Goal: Task Accomplishment & Management: Complete application form

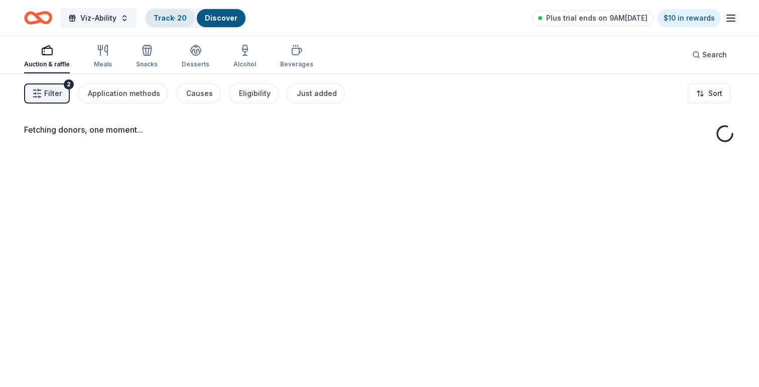
click at [166, 18] on link "Track · 20" at bounding box center [170, 18] width 33 height 9
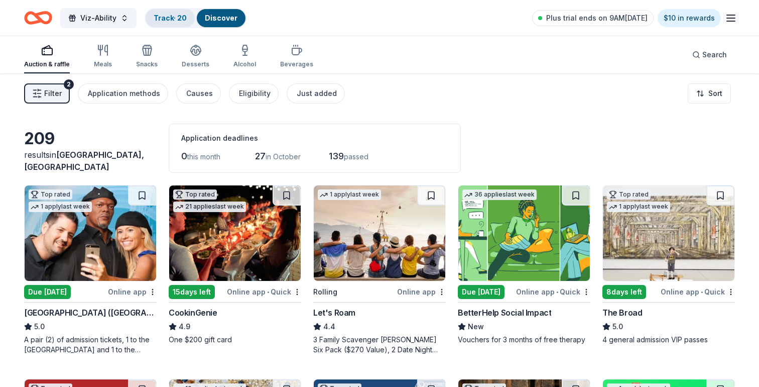
click at [169, 20] on link "Track · 20" at bounding box center [170, 18] width 33 height 9
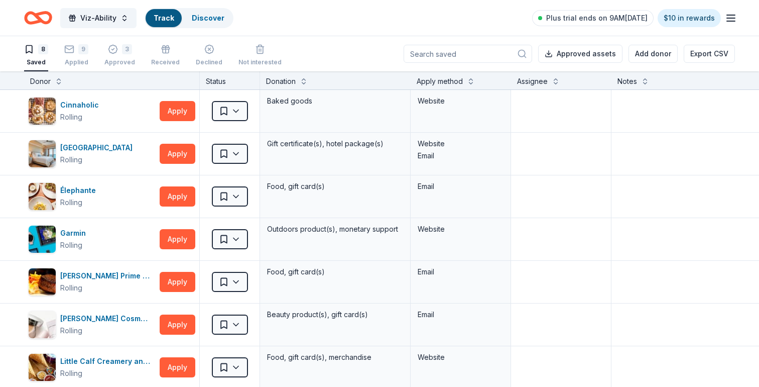
scroll to position [1, 0]
click at [169, 10] on div "Track" at bounding box center [164, 18] width 36 height 18
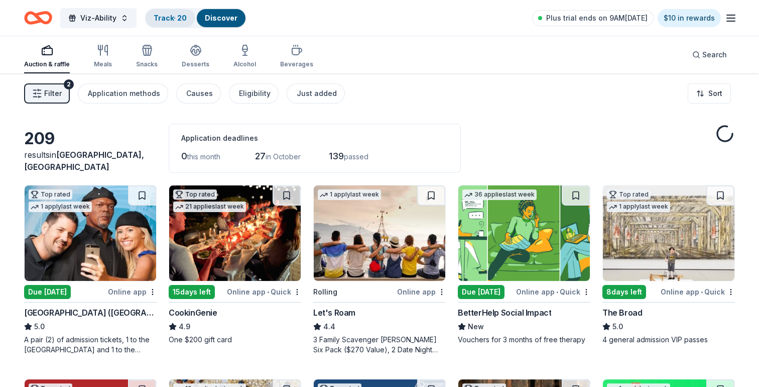
click at [158, 16] on link "Track · 20" at bounding box center [170, 18] width 33 height 9
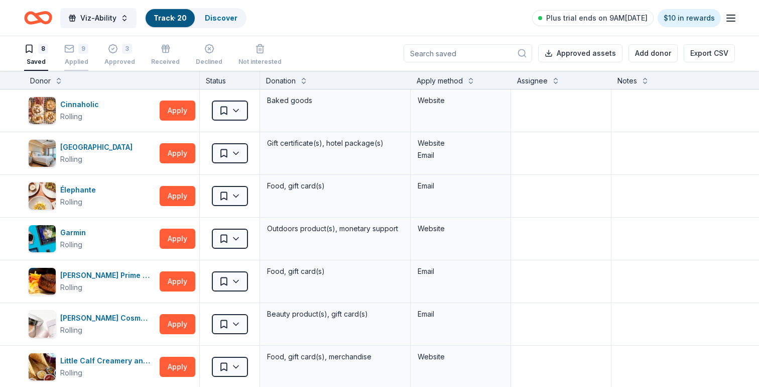
click at [71, 56] on div "9 Applied" at bounding box center [76, 55] width 24 height 22
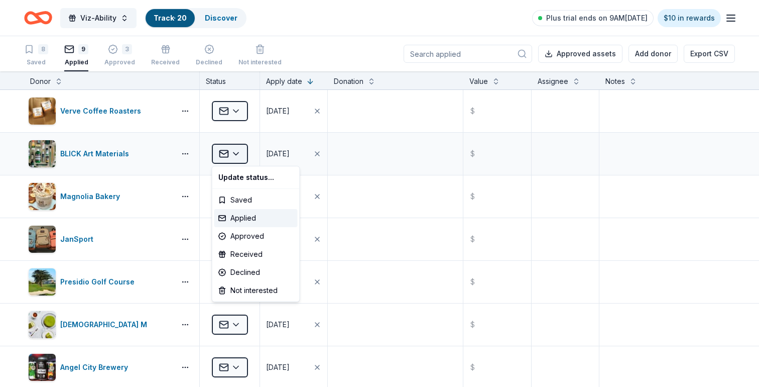
click at [244, 153] on html "Viz-Ability Track · 20 Discover Plus trial ends on 9AM, 10/1 $10 in rewards 8 S…" at bounding box center [379, 193] width 759 height 387
click at [239, 235] on div "Approved" at bounding box center [255, 236] width 83 height 18
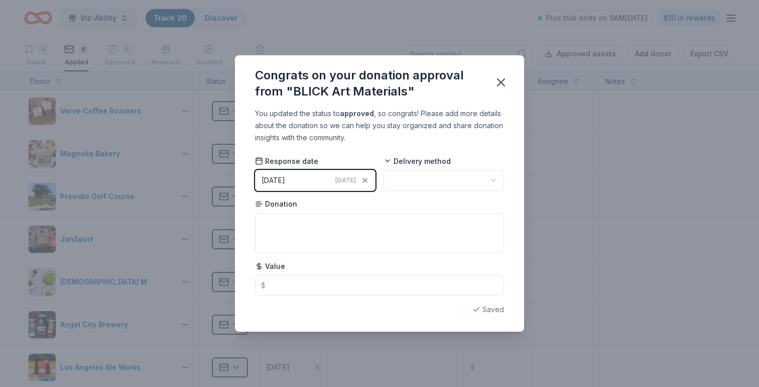
click at [426, 182] on html "Viz-Ability Track · 20 Discover Plus trial ends on 9AM, 10/1 $10 in rewards 8 S…" at bounding box center [379, 193] width 759 height 387
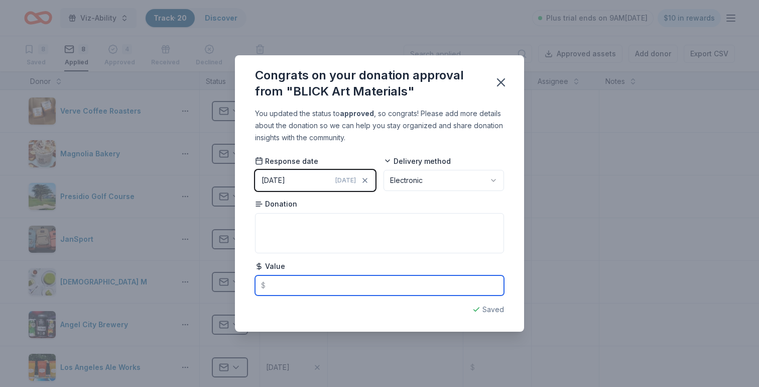
click at [293, 285] on input "text" at bounding box center [379, 285] width 249 height 20
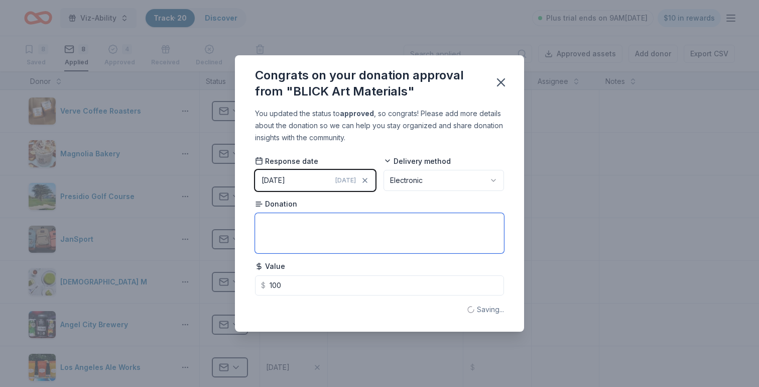
type input "100.00"
click at [296, 235] on textarea at bounding box center [379, 233] width 249 height 40
type textarea "Gift card for materials we needed for our gallery."
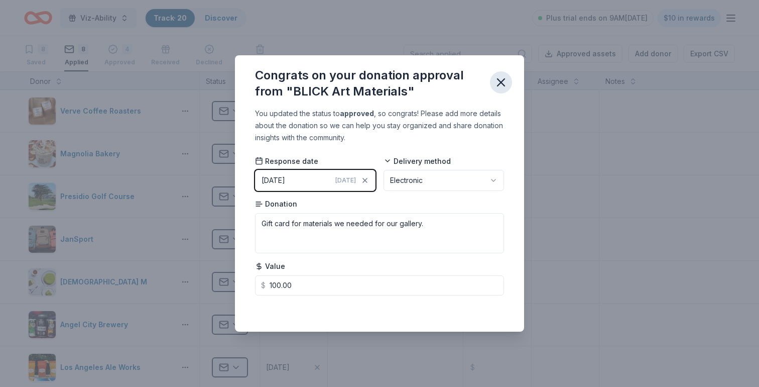
click at [501, 83] on icon "button" at bounding box center [501, 82] width 7 height 7
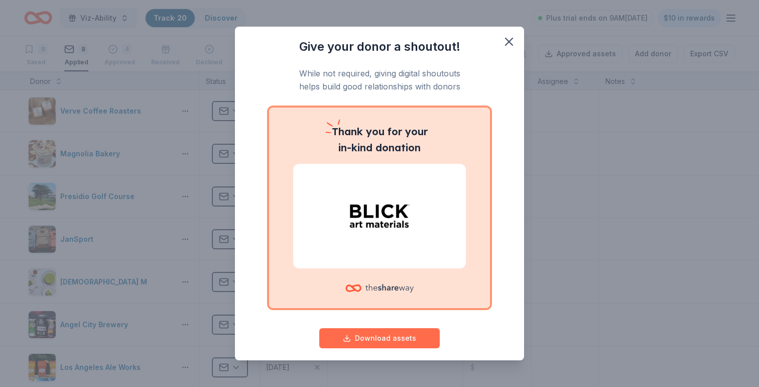
click at [355, 336] on button "Download assets" at bounding box center [379, 338] width 121 height 20
click at [508, 41] on icon "button" at bounding box center [509, 42] width 14 height 14
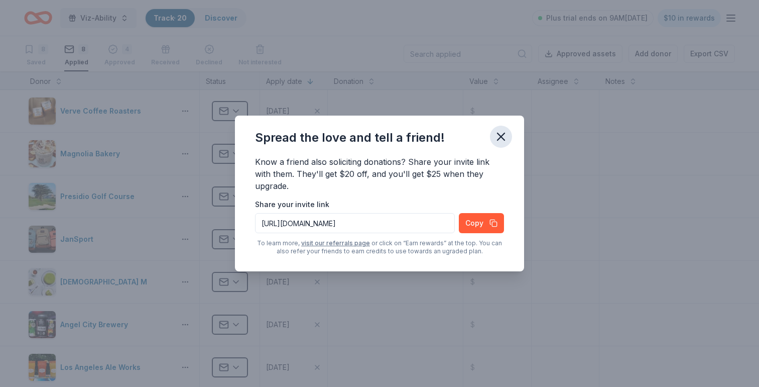
click at [504, 134] on icon "button" at bounding box center [501, 137] width 14 height 14
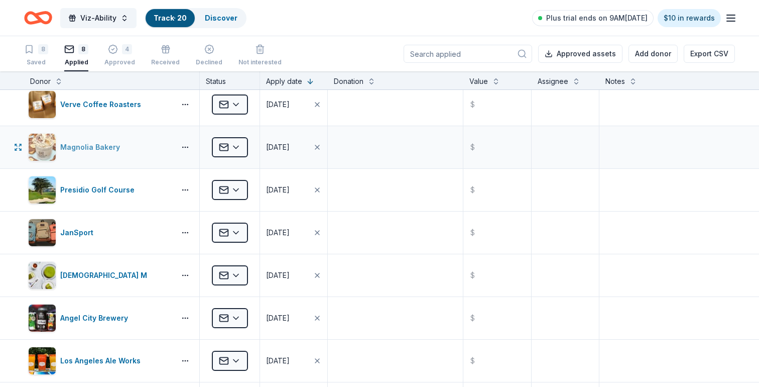
scroll to position [8, 0]
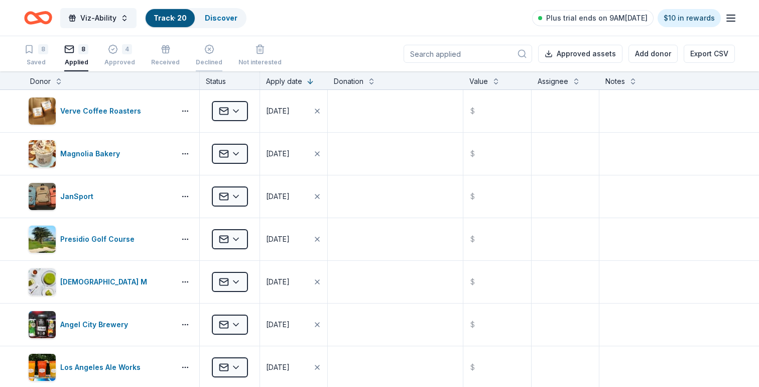
click at [208, 57] on div "Declined" at bounding box center [209, 55] width 27 height 22
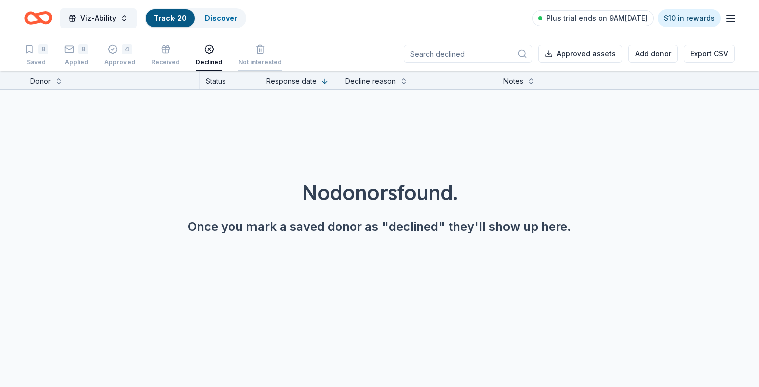
click at [255, 54] on div "Not interested" at bounding box center [259, 55] width 43 height 22
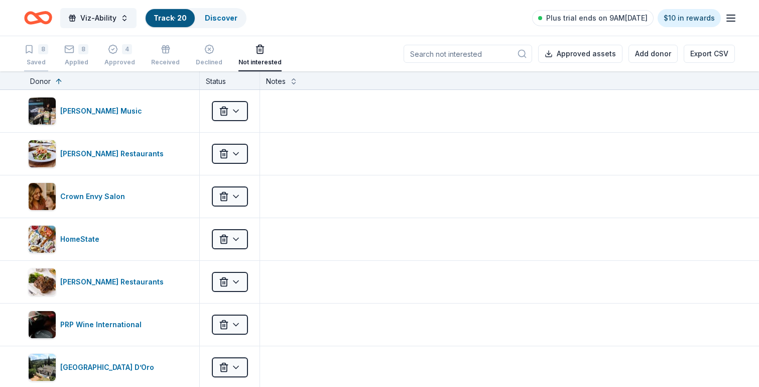
click at [36, 52] on div "8" at bounding box center [36, 49] width 24 height 10
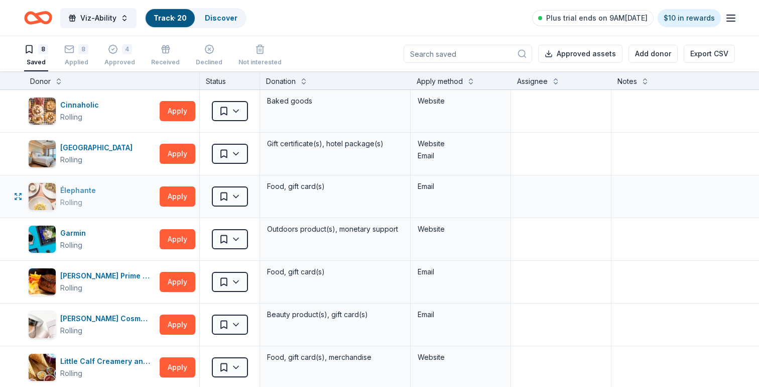
click at [85, 190] on div "Élephante" at bounding box center [80, 190] width 40 height 12
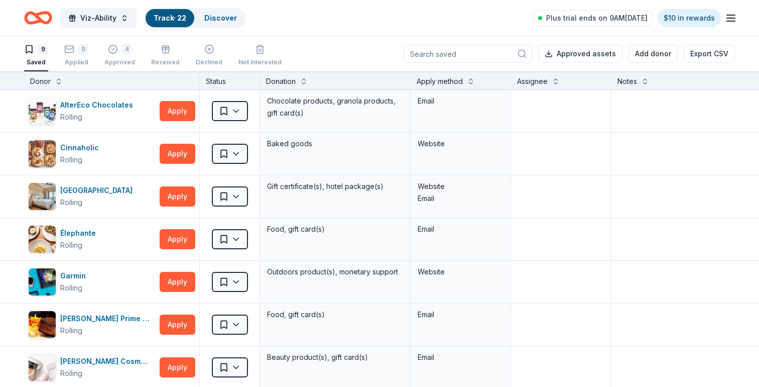
click at [158, 15] on link "Track · 22" at bounding box center [170, 18] width 33 height 9
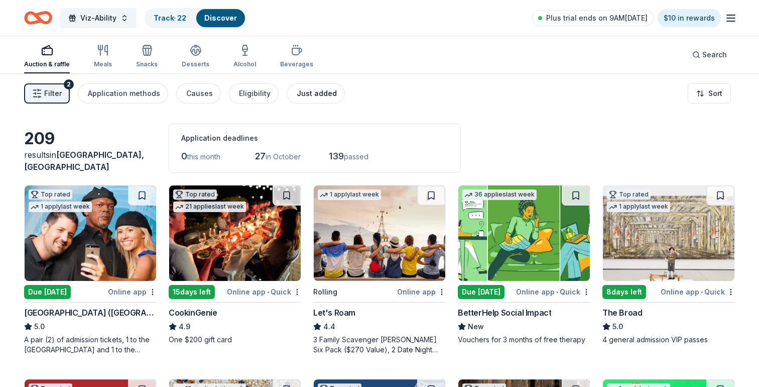
click at [318, 96] on div "Just added" at bounding box center [317, 93] width 40 height 12
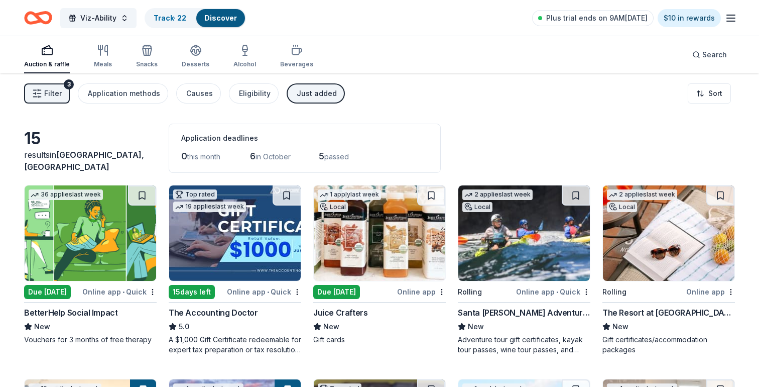
click at [47, 95] on span "Filter" at bounding box center [53, 93] width 18 height 12
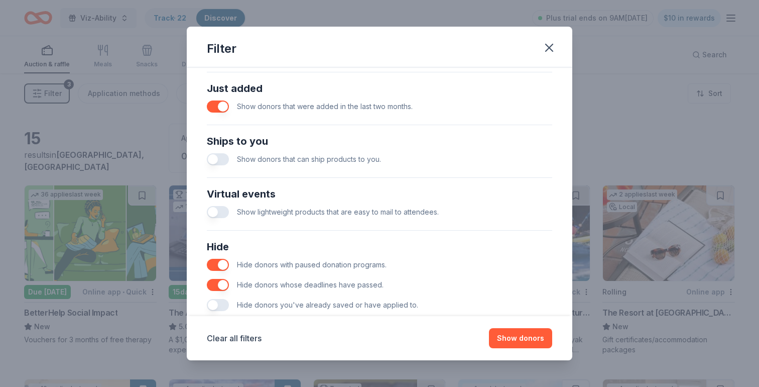
scroll to position [394, 0]
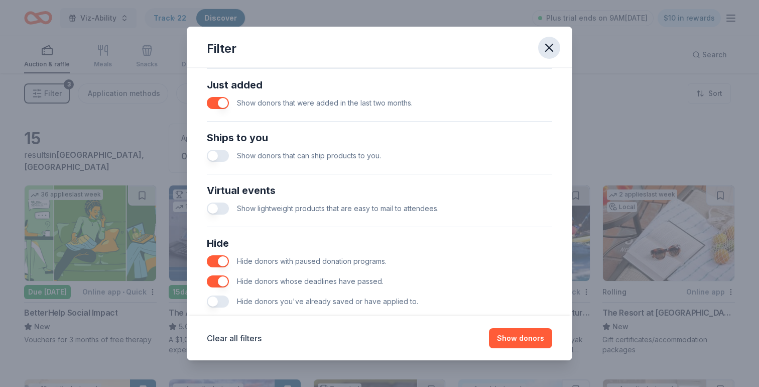
click at [546, 46] on icon "button" at bounding box center [549, 48] width 14 height 14
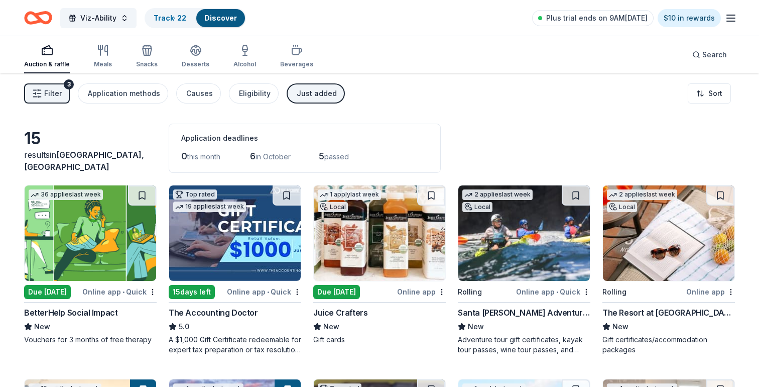
click at [113, 57] on div "Auction & raffle Meals Snacks Desserts Alcohol Beverages" at bounding box center [168, 56] width 289 height 33
click at [105, 57] on div "Meals" at bounding box center [103, 56] width 18 height 24
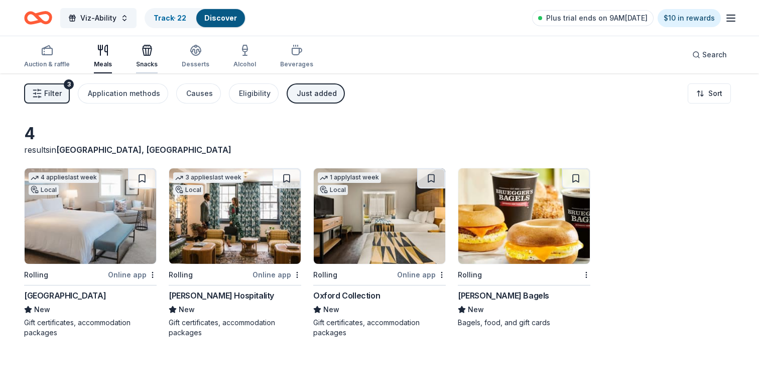
click at [152, 52] on div "button" at bounding box center [147, 50] width 22 height 12
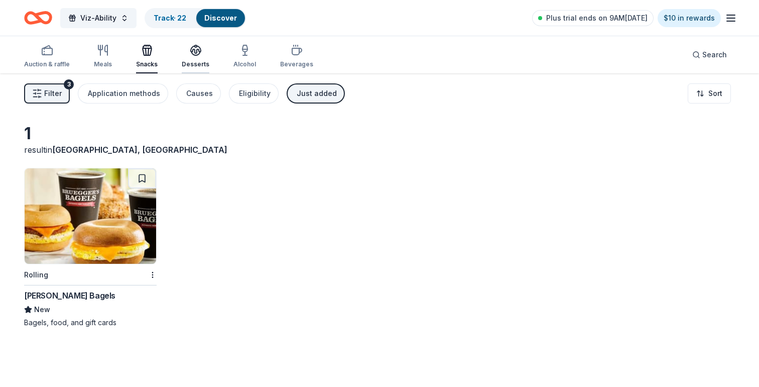
click at [195, 48] on icon "button" at bounding box center [196, 50] width 12 height 12
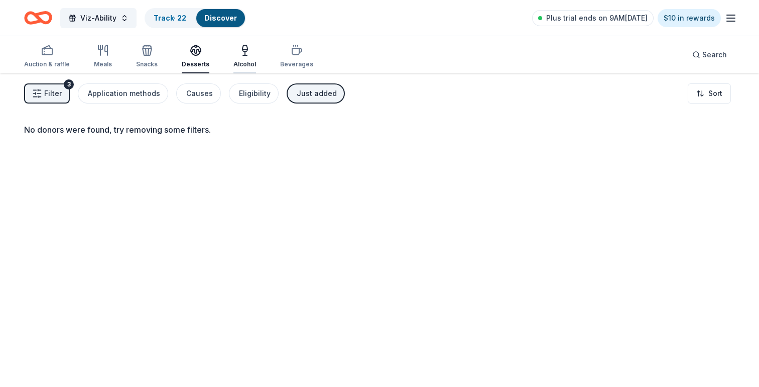
click at [239, 58] on div "Alcohol" at bounding box center [244, 56] width 23 height 24
click at [291, 54] on icon "button" at bounding box center [297, 50] width 12 height 12
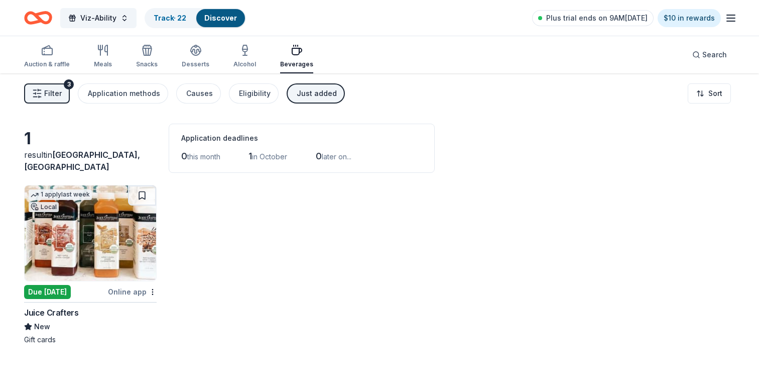
click at [266, 52] on div "Auction & raffle Meals Snacks Desserts Alcohol Beverages" at bounding box center [168, 56] width 289 height 33
click at [254, 52] on div "Auction & raffle Meals Snacks Desserts Alcohol Beverages" at bounding box center [168, 56] width 289 height 33
click at [243, 53] on icon "button" at bounding box center [245, 50] width 12 height 12
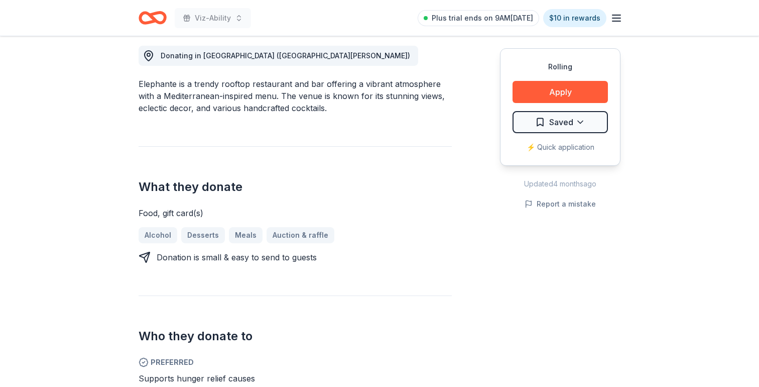
scroll to position [291, 0]
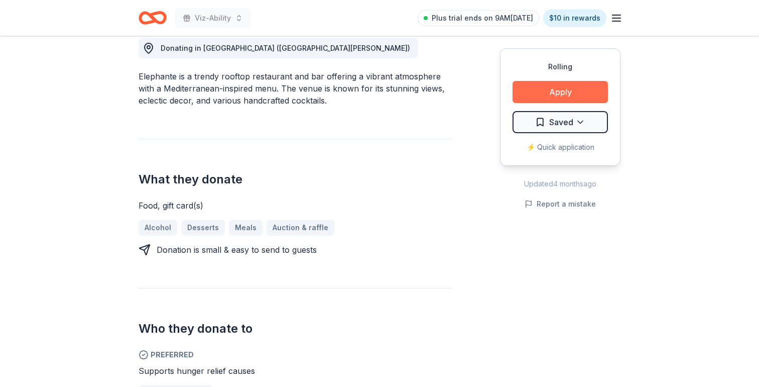
click at [565, 97] on button "Apply" at bounding box center [560, 92] width 95 height 22
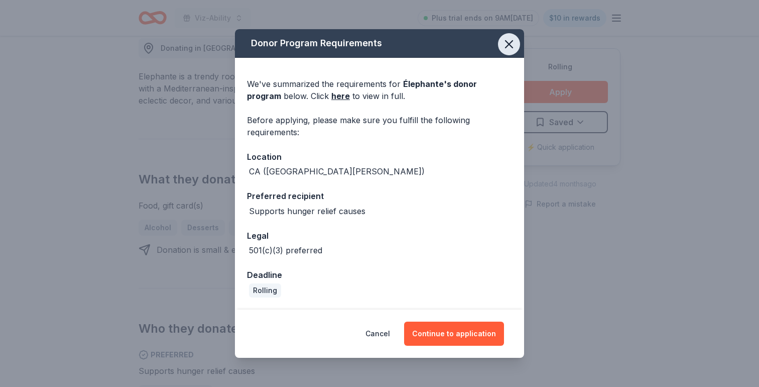
click at [507, 46] on icon "button" at bounding box center [509, 44] width 7 height 7
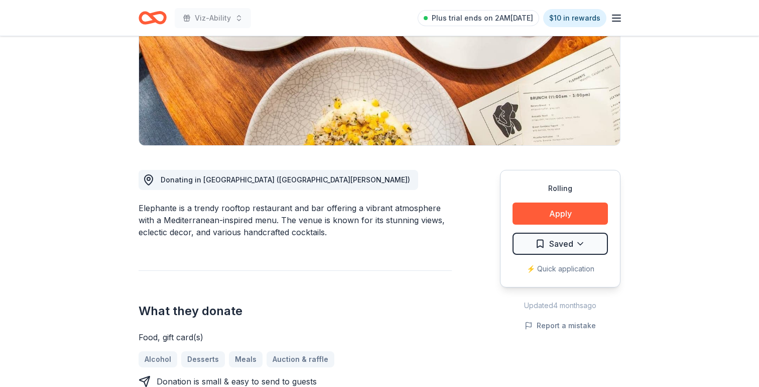
scroll to position [164, 0]
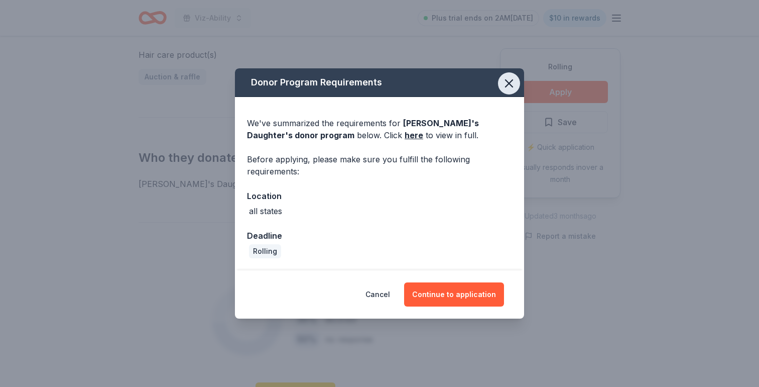
click at [507, 83] on icon "button" at bounding box center [509, 83] width 14 height 14
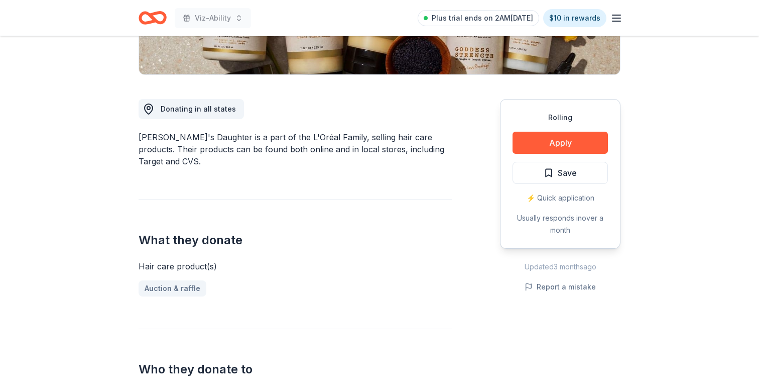
scroll to position [220, 0]
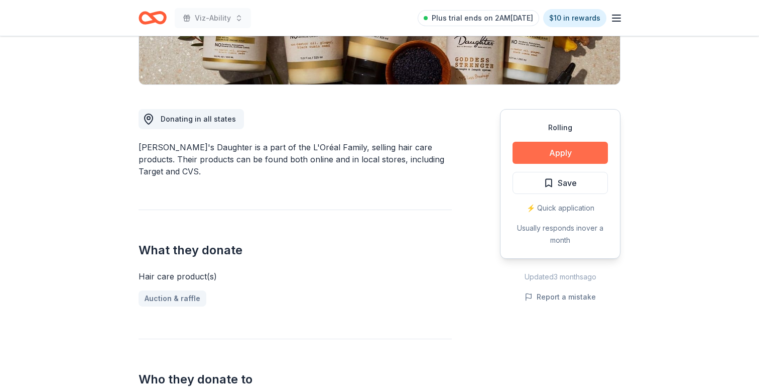
click at [567, 144] on button "Apply" at bounding box center [560, 153] width 95 height 22
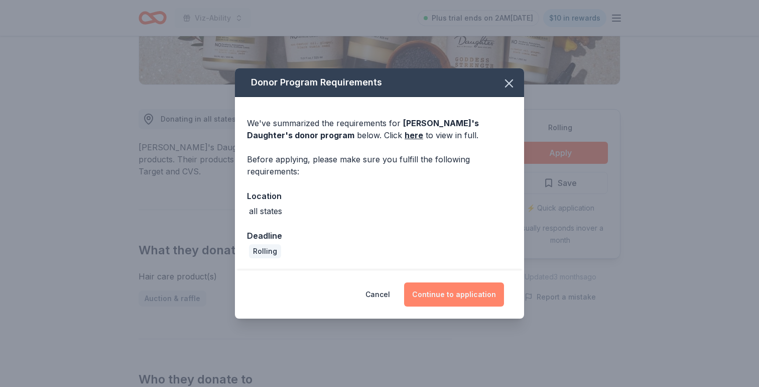
click at [451, 298] on button "Continue to application" at bounding box center [454, 294] width 100 height 24
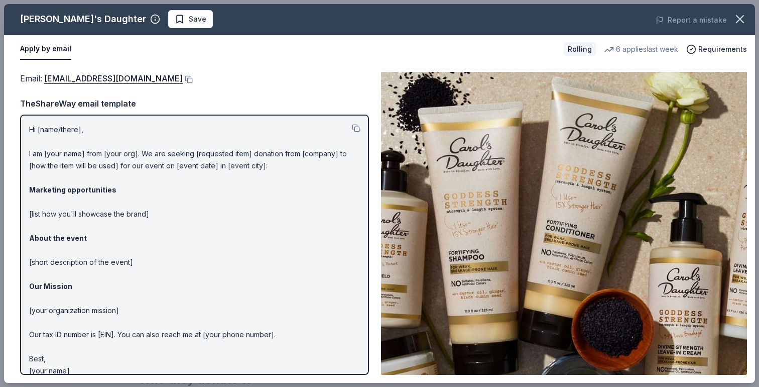
scroll to position [11, 0]
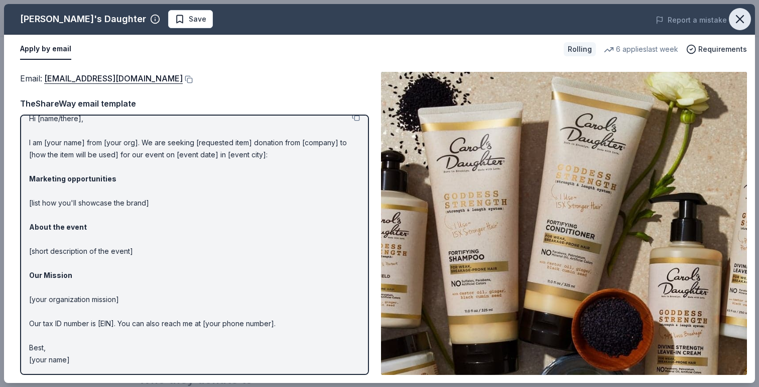
click at [739, 21] on icon "button" at bounding box center [740, 19] width 14 height 14
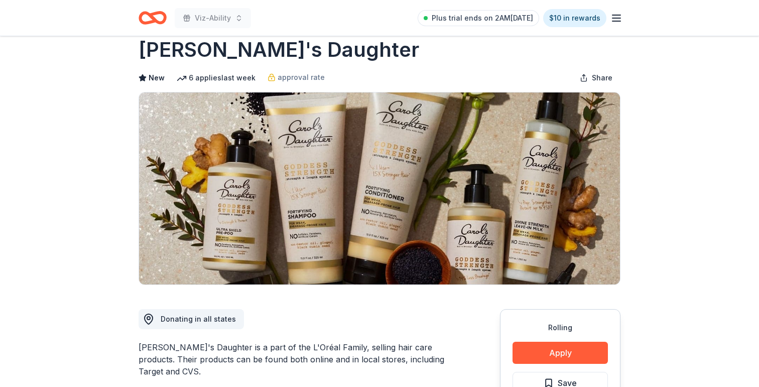
scroll to position [0, 0]
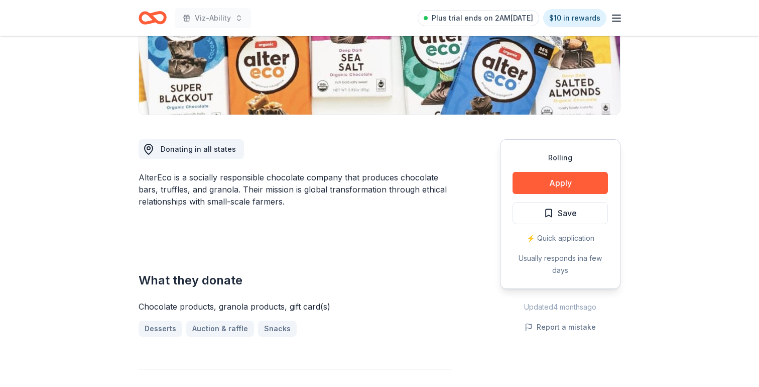
scroll to position [191, 0]
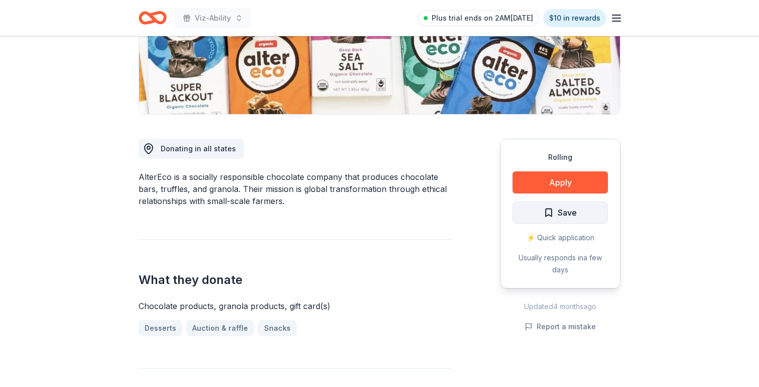
click at [558, 211] on span "Save" at bounding box center [567, 212] width 19 height 13
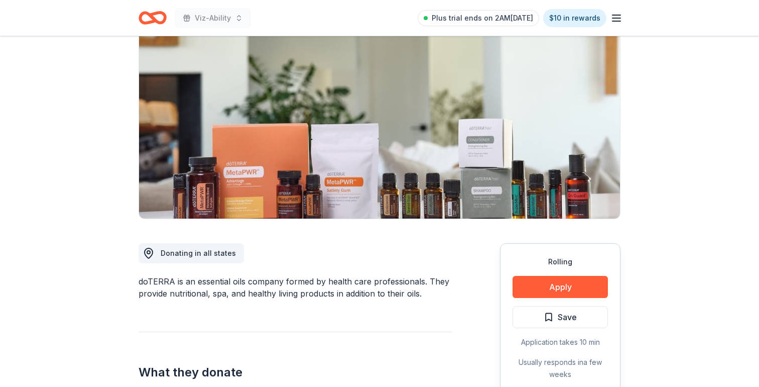
scroll to position [84, 0]
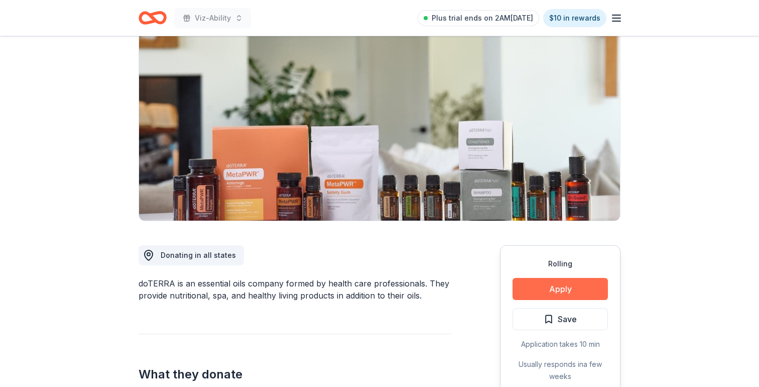
click at [557, 286] on button "Apply" at bounding box center [560, 289] width 95 height 22
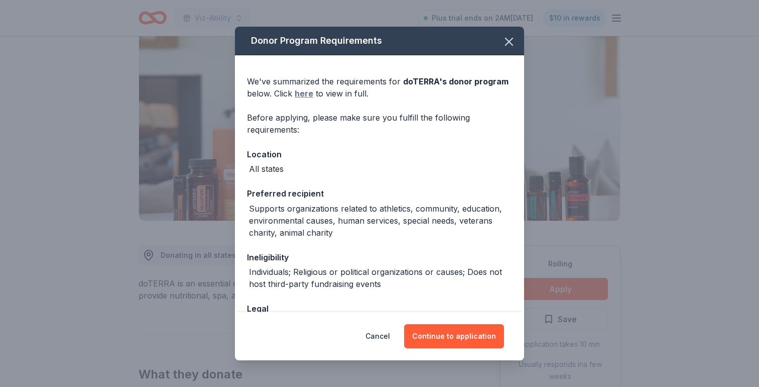
click at [311, 94] on link "here" at bounding box center [304, 93] width 19 height 12
click at [510, 42] on icon "button" at bounding box center [509, 41] width 7 height 7
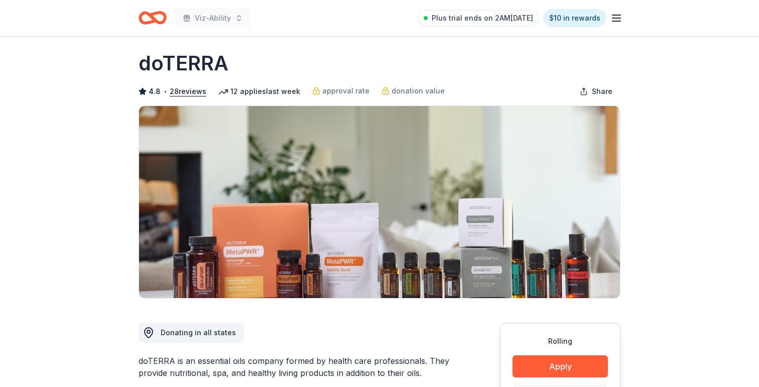
scroll to position [0, 0]
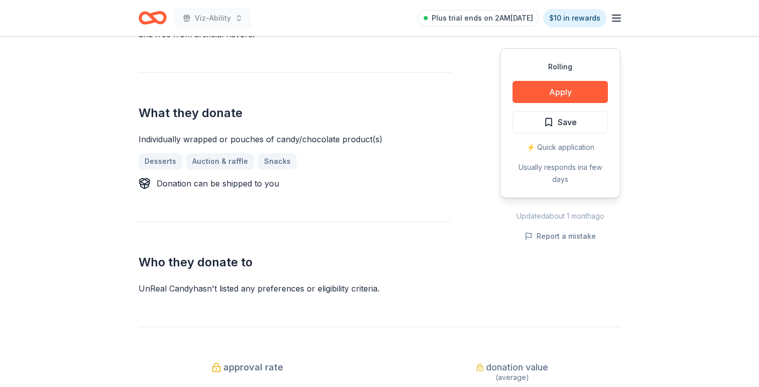
scroll to position [369, 0]
click at [556, 94] on button "Apply" at bounding box center [560, 92] width 95 height 22
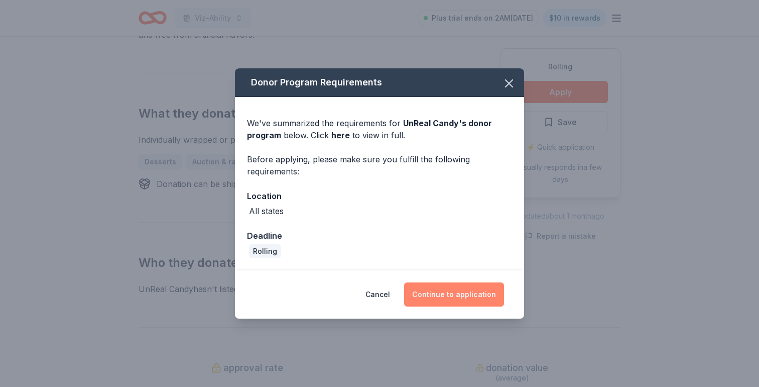
click at [456, 294] on button "Continue to application" at bounding box center [454, 294] width 100 height 24
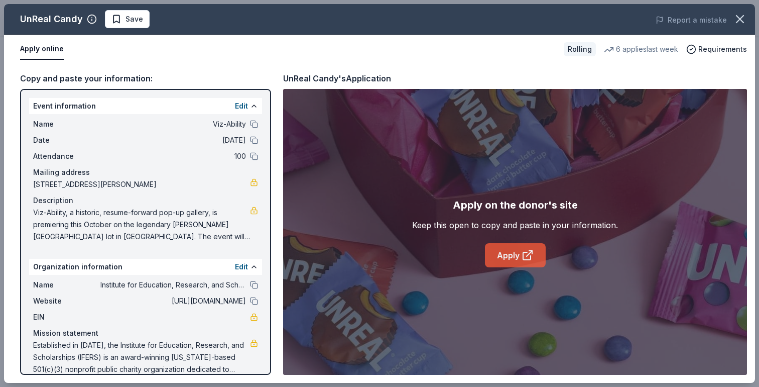
click at [534, 248] on link "Apply" at bounding box center [515, 255] width 61 height 24
click at [739, 23] on icon "button" at bounding box center [740, 19] width 14 height 14
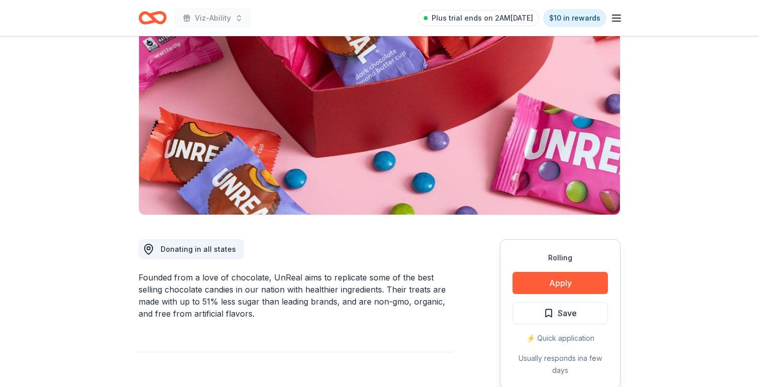
scroll to position [66, 0]
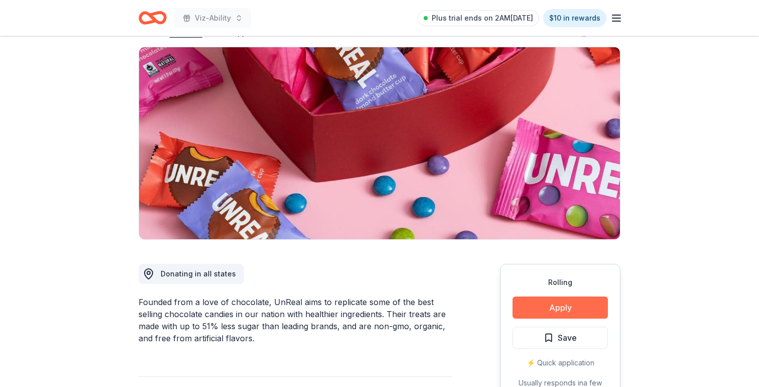
click at [537, 301] on button "Apply" at bounding box center [560, 307] width 95 height 22
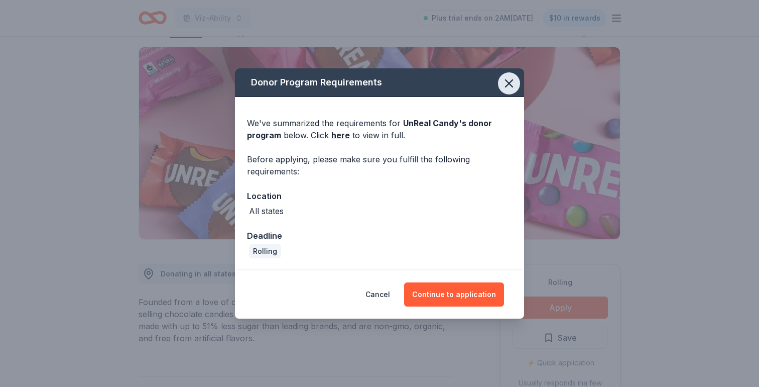
click at [507, 88] on icon "button" at bounding box center [509, 83] width 14 height 14
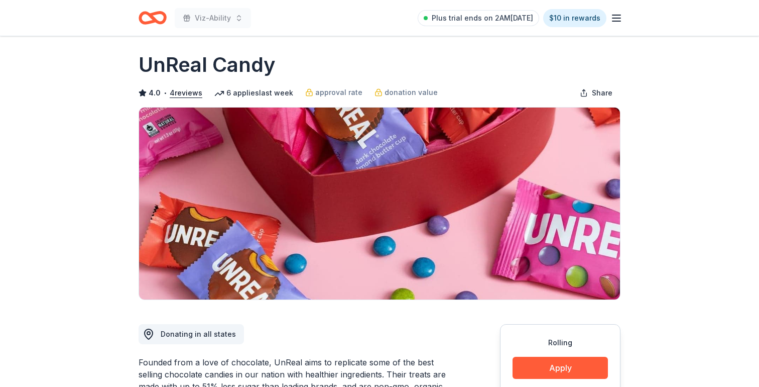
scroll to position [0, 0]
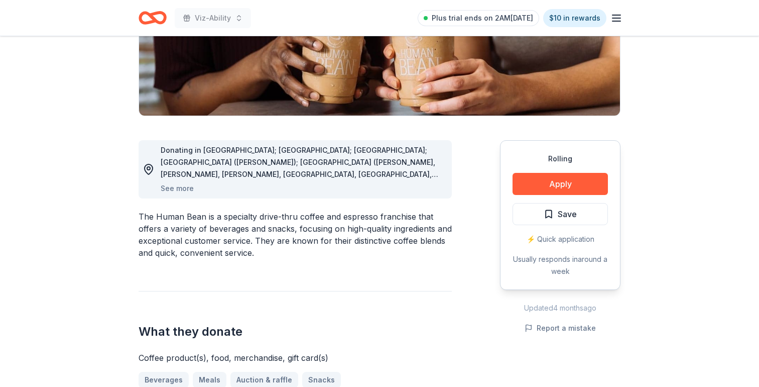
scroll to position [190, 0]
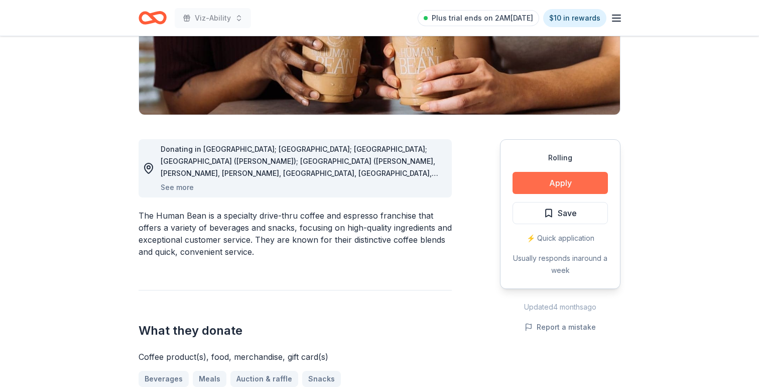
click at [554, 184] on button "Apply" at bounding box center [560, 183] width 95 height 22
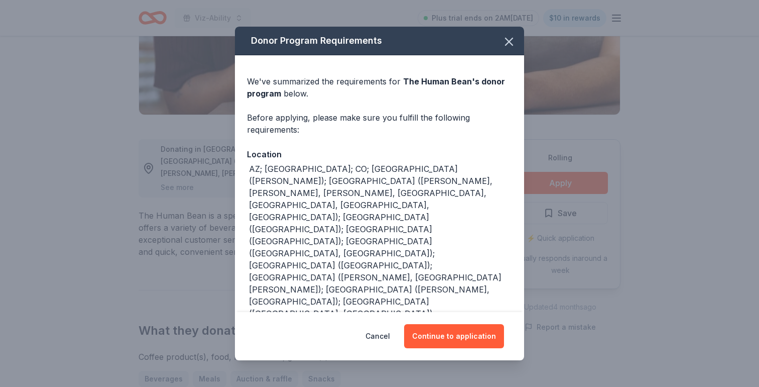
scroll to position [1, 0]
click at [506, 38] on icon "button" at bounding box center [509, 41] width 7 height 7
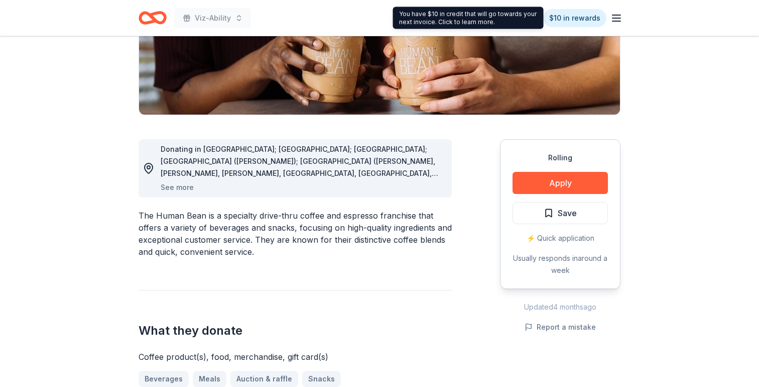
scroll to position [0, 0]
